Goal: Information Seeking & Learning: Learn about a topic

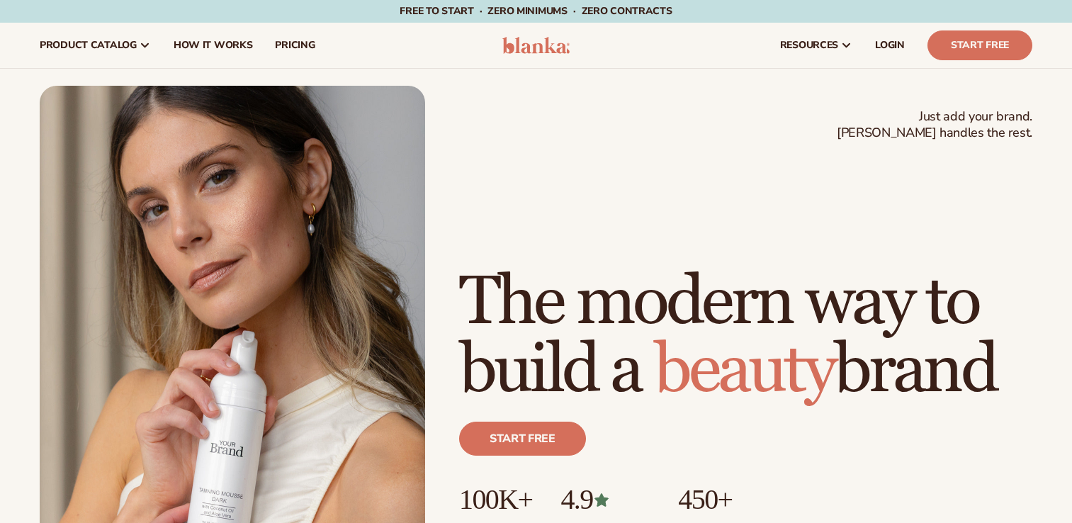
scroll to position [142, 0]
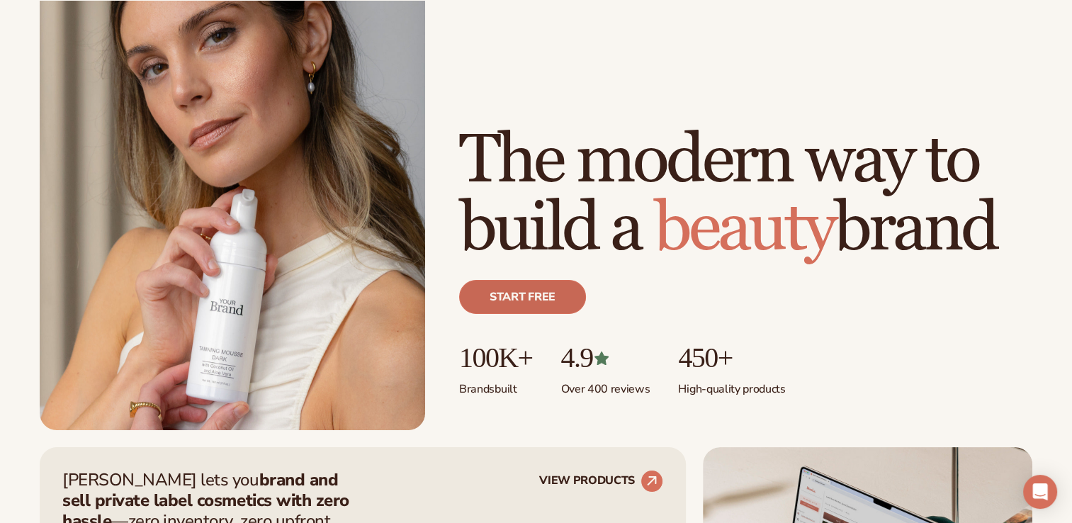
click at [538, 293] on link "Start free" at bounding box center [522, 297] width 127 height 34
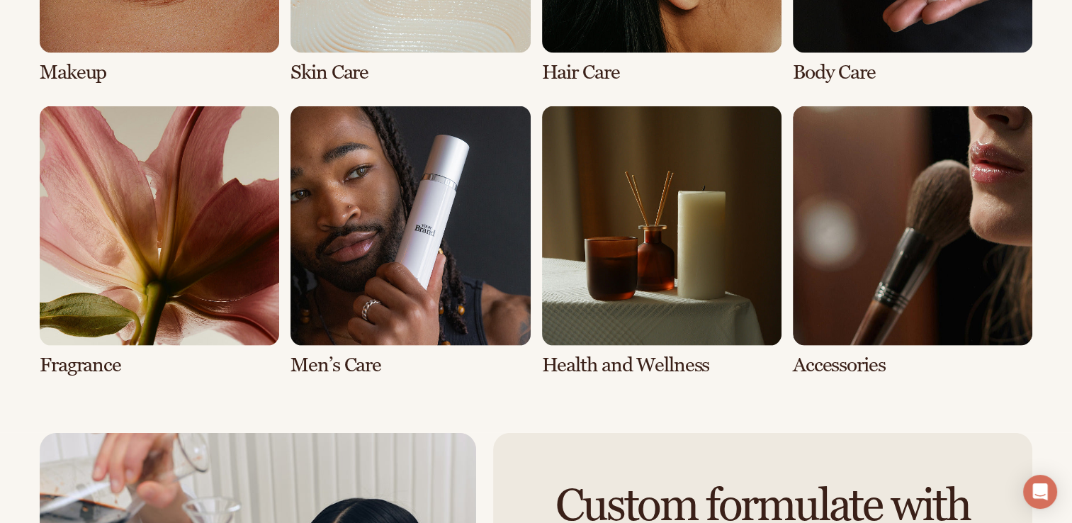
scroll to position [2976, 0]
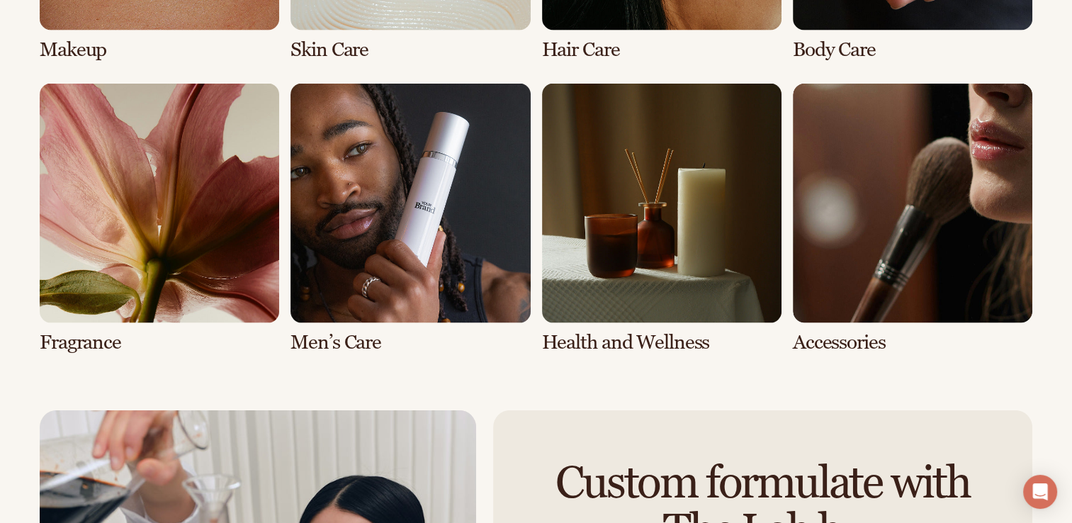
click at [424, 228] on link "6 / 8" at bounding box center [409, 219] width 239 height 270
click at [332, 345] on link "6 / 8" at bounding box center [409, 219] width 239 height 270
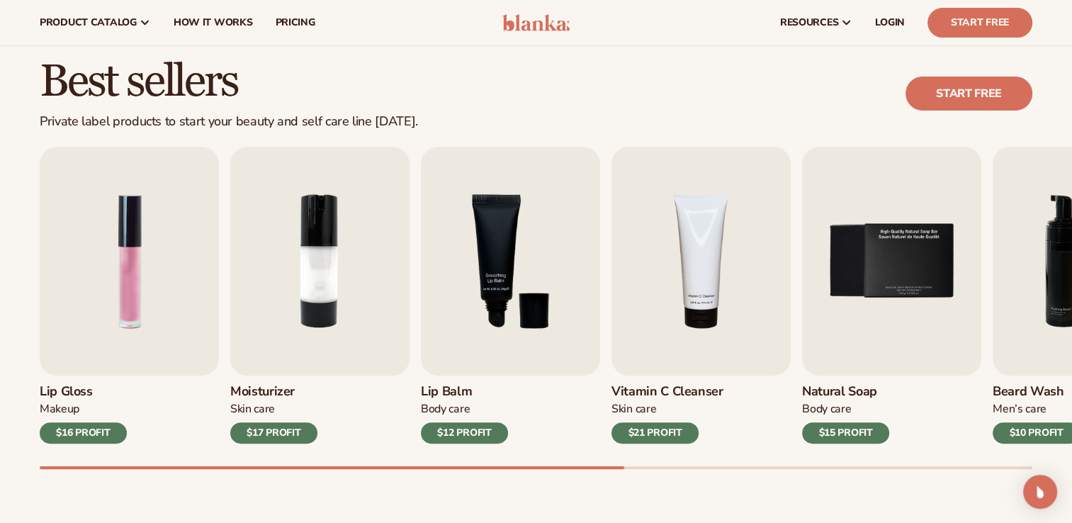
scroll to position [354, 0]
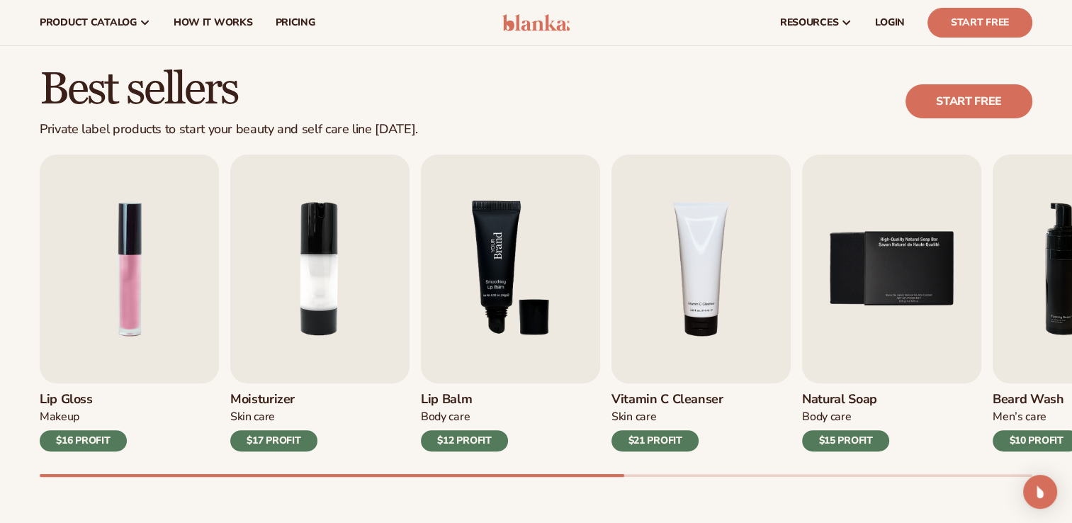
click at [497, 293] on img "3 / 9" at bounding box center [510, 268] width 179 height 229
click at [467, 441] on div "$12 PROFIT" at bounding box center [464, 440] width 87 height 21
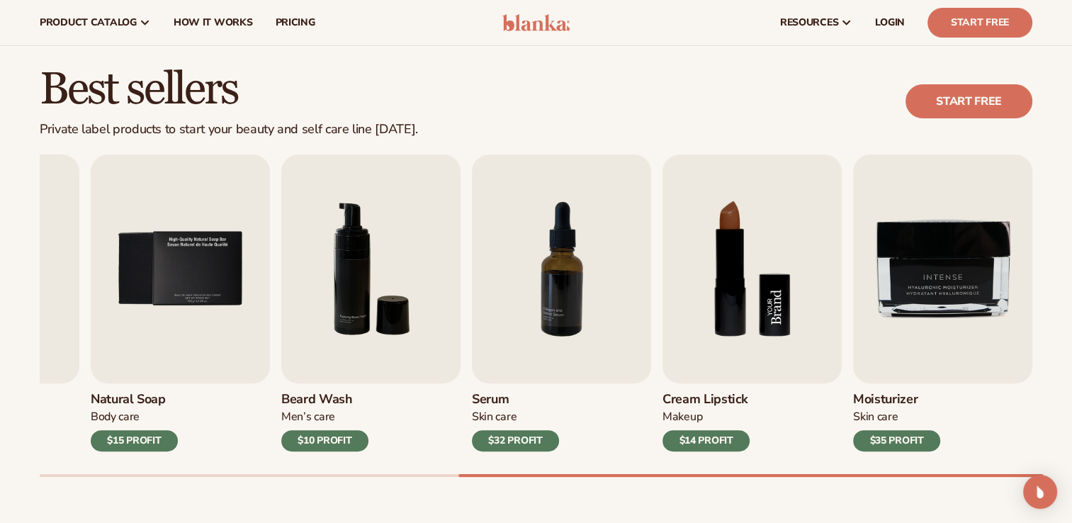
click at [731, 280] on img "8 / 9" at bounding box center [751, 268] width 179 height 229
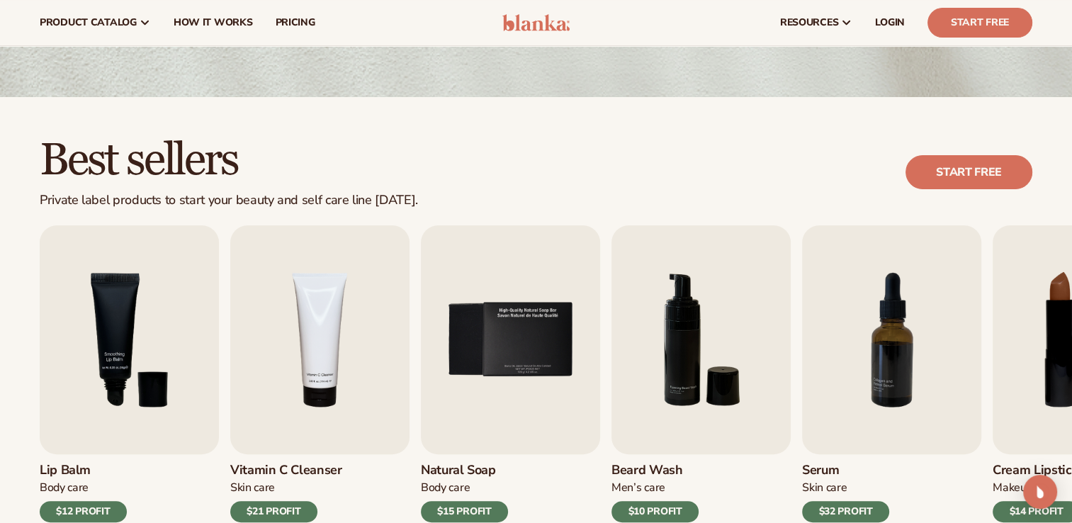
scroll to position [0, 0]
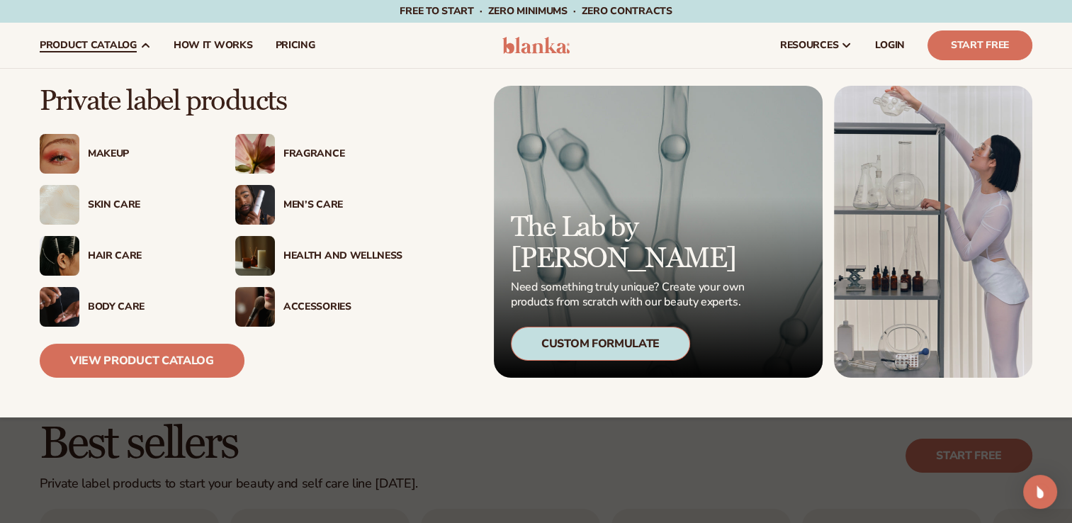
click at [304, 199] on div "Men’s Care" at bounding box center [342, 205] width 119 height 12
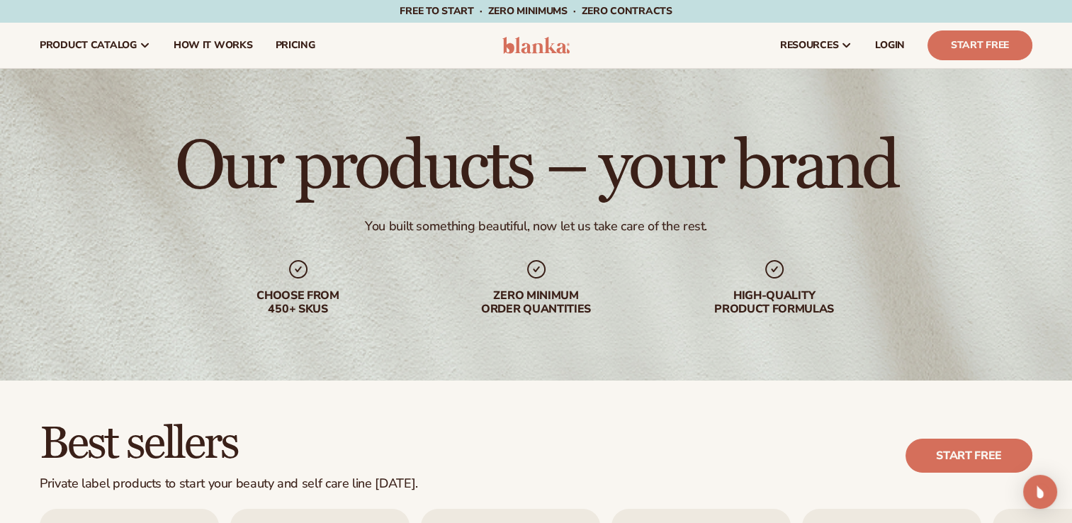
click at [531, 38] on img at bounding box center [535, 45] width 67 height 17
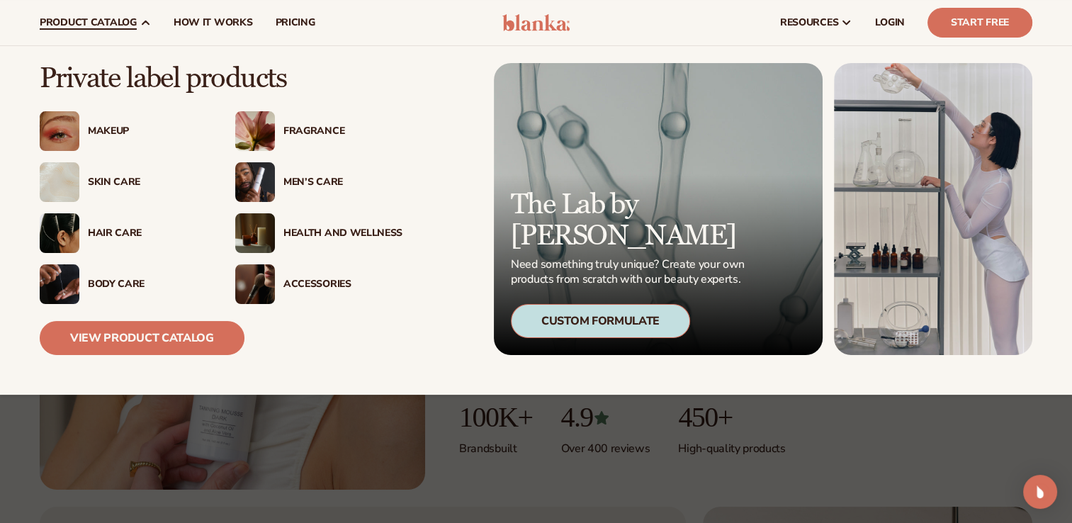
scroll to position [71, 0]
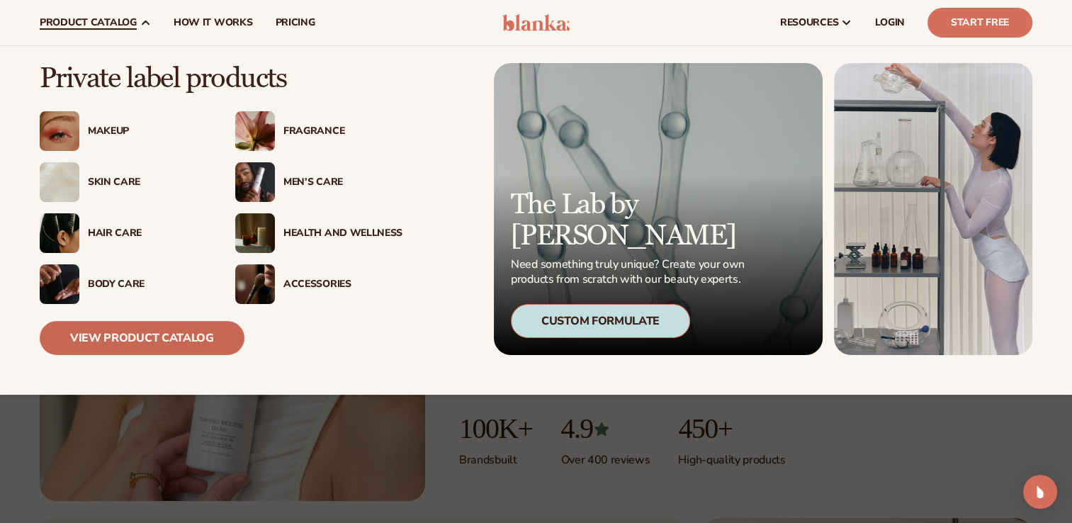
click at [124, 330] on link "View Product Catalog" at bounding box center [142, 338] width 205 height 34
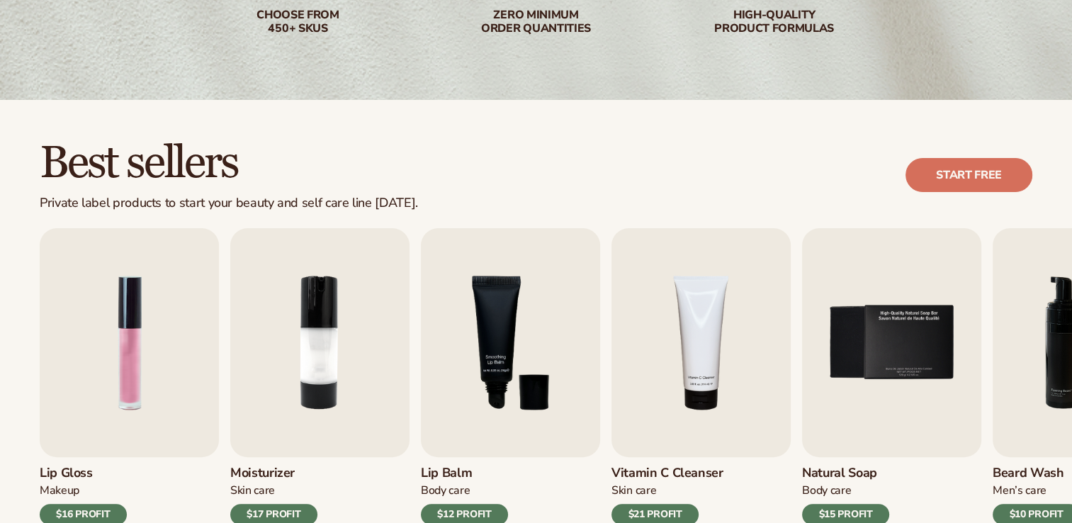
scroll to position [354, 0]
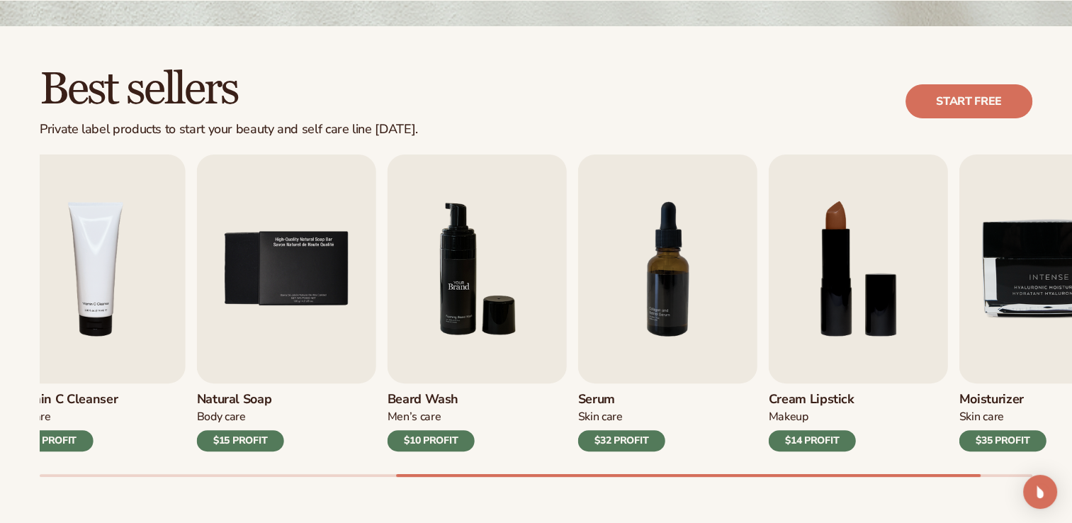
click at [388, 315] on img "6 / 9" at bounding box center [477, 268] width 179 height 229
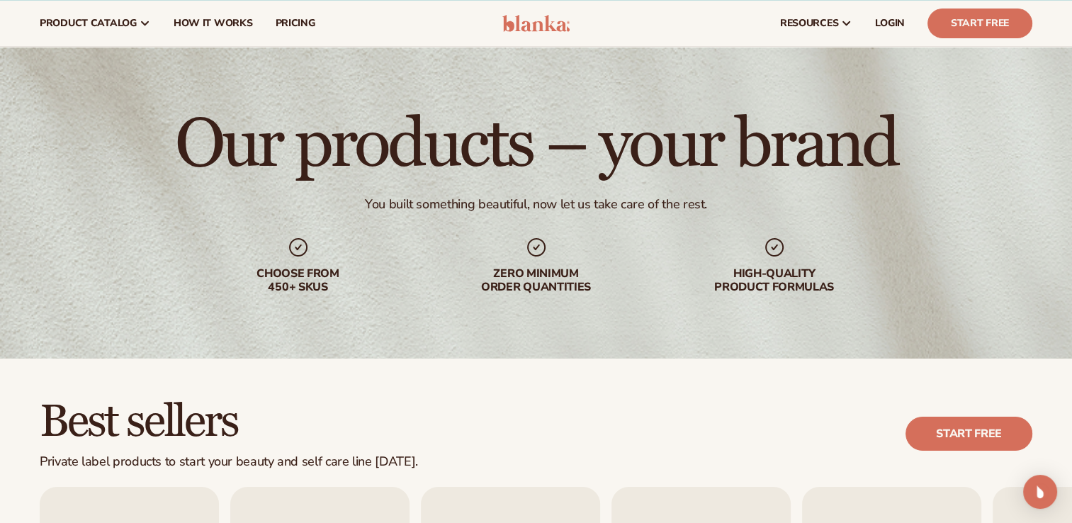
scroll to position [0, 0]
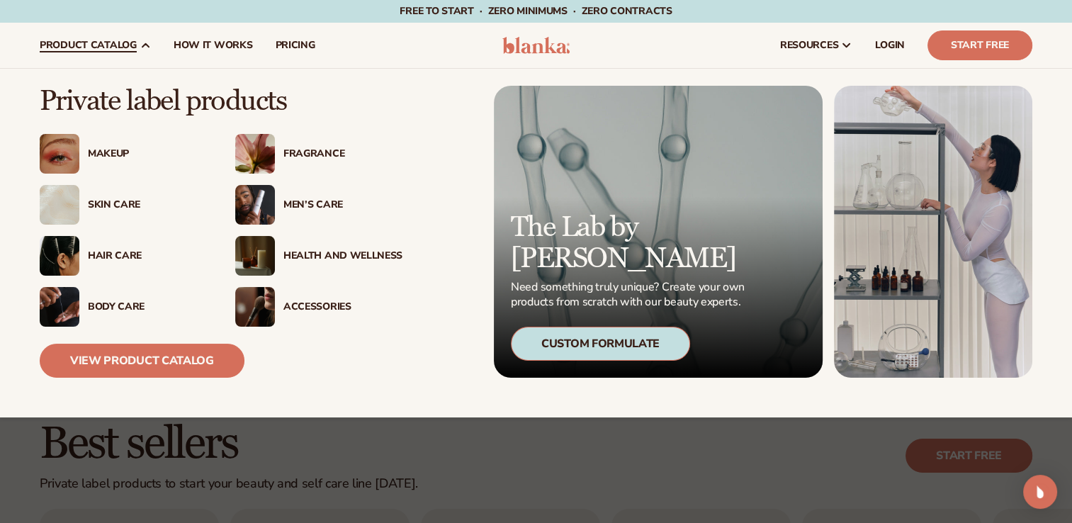
click at [264, 253] on img at bounding box center [255, 256] width 40 height 40
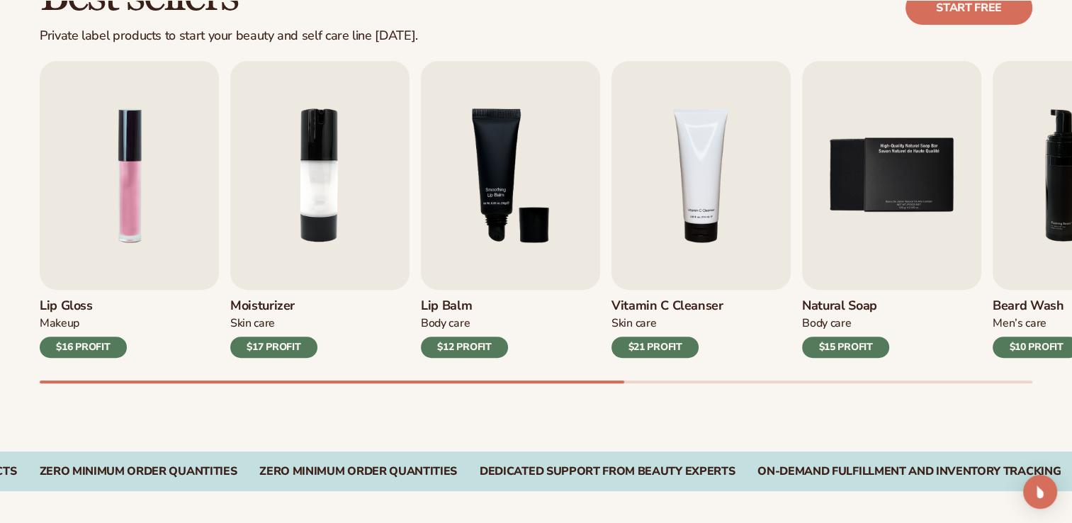
scroll to position [496, 0]
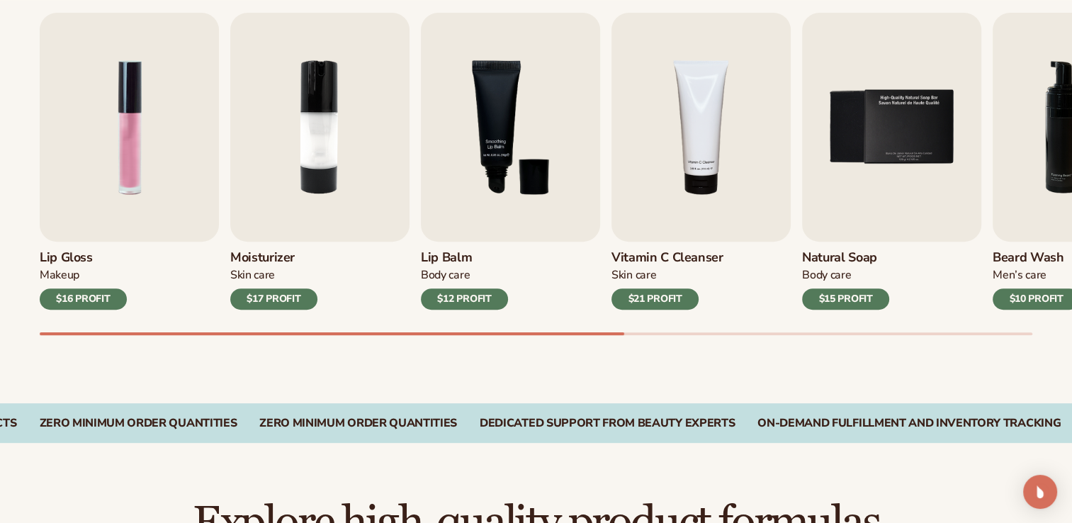
click at [276, 285] on div "Moisturizer [MEDICAL_DATA] $17 PROFIT" at bounding box center [319, 276] width 179 height 68
click at [275, 192] on img "2 / 9" at bounding box center [319, 127] width 179 height 229
click at [114, 106] on img "1 / 9" at bounding box center [129, 127] width 179 height 229
click at [283, 288] on div "$17 PROFIT" at bounding box center [273, 298] width 87 height 21
click at [283, 294] on div "$17 PROFIT" at bounding box center [273, 298] width 87 height 21
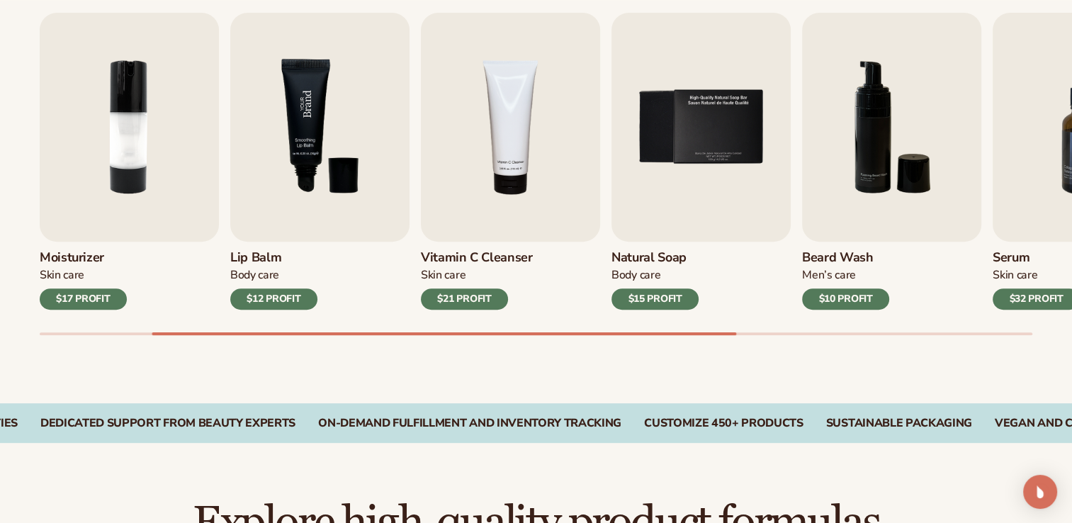
click at [327, 202] on img "3 / 9" at bounding box center [319, 127] width 179 height 229
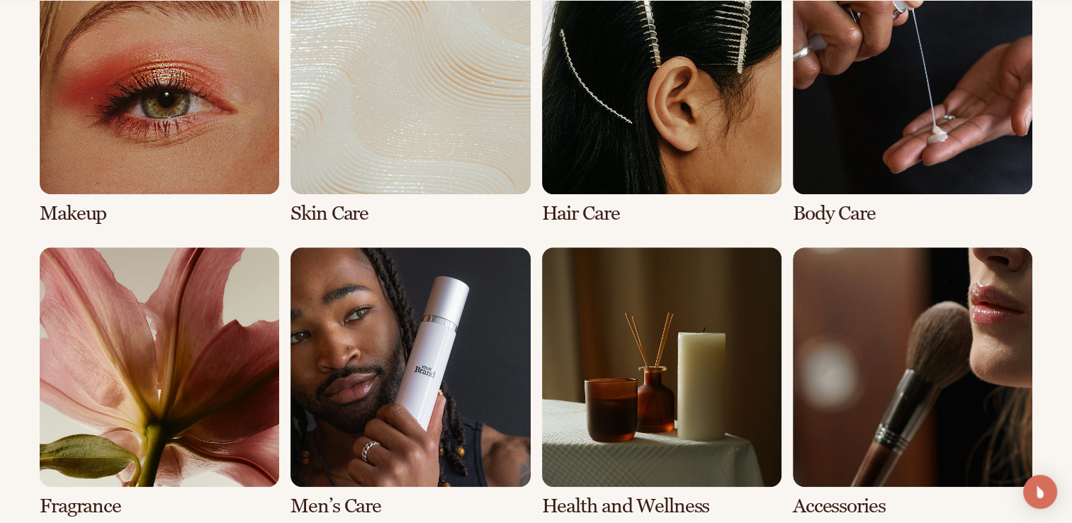
scroll to position [1346, 0]
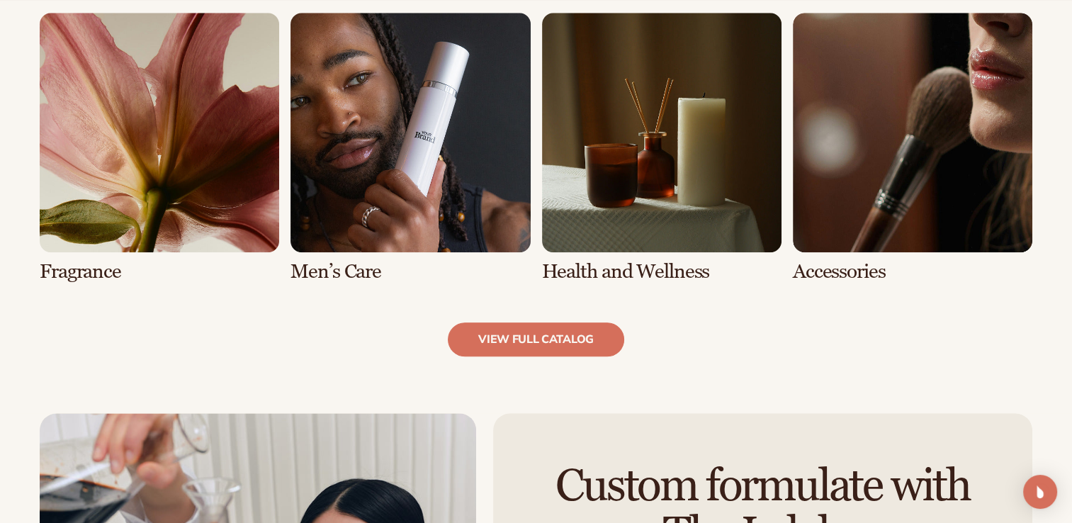
click at [388, 193] on link "6 / 8" at bounding box center [409, 148] width 239 height 270
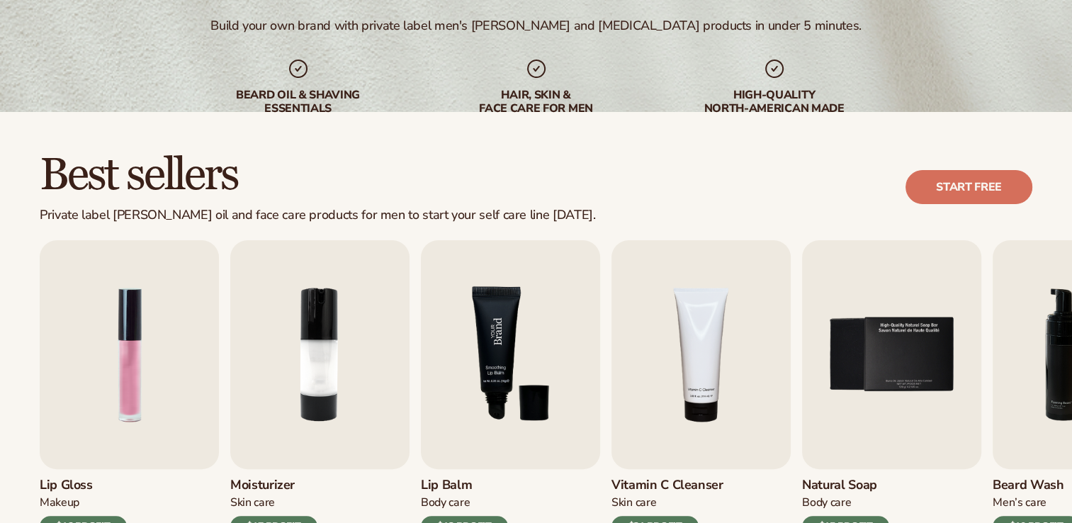
scroll to position [354, 0]
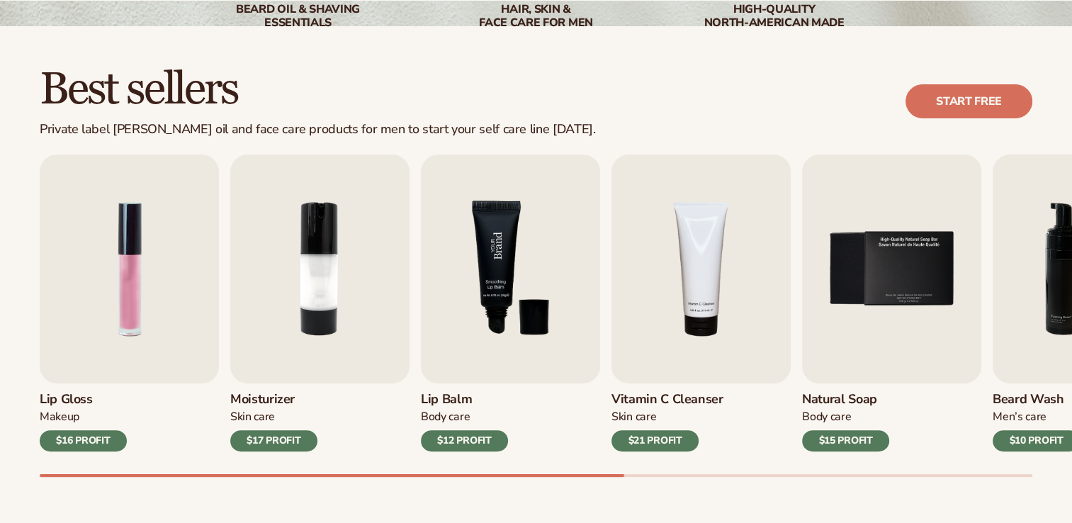
click at [489, 252] on img "3 / 9" at bounding box center [510, 268] width 179 height 229
click at [949, 97] on link "Start free" at bounding box center [968, 101] width 127 height 34
